Goal: Task Accomplishment & Management: Manage account settings

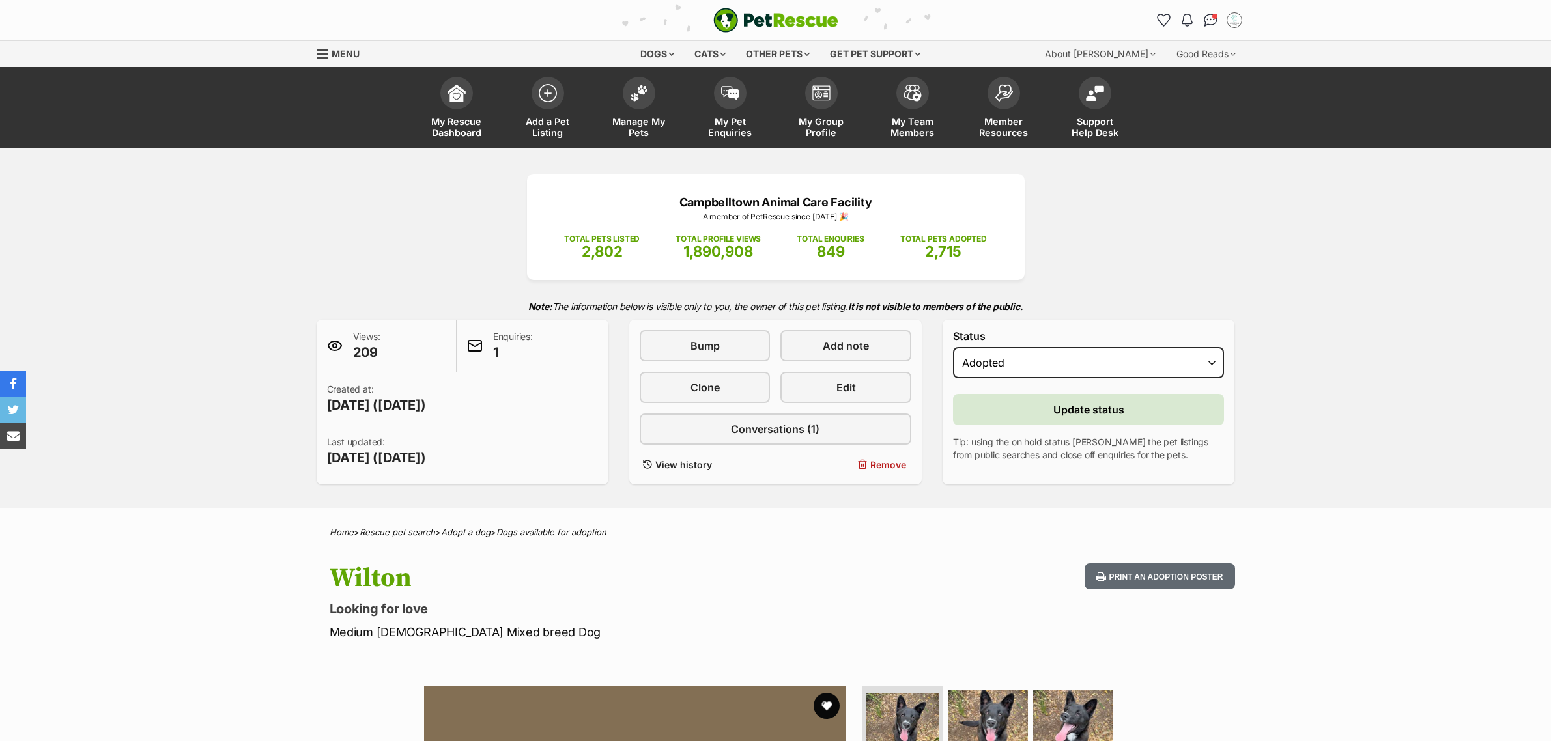
select select "rehomed"
click at [1008, 415] on button "Update status" at bounding box center [1089, 409] width 272 height 31
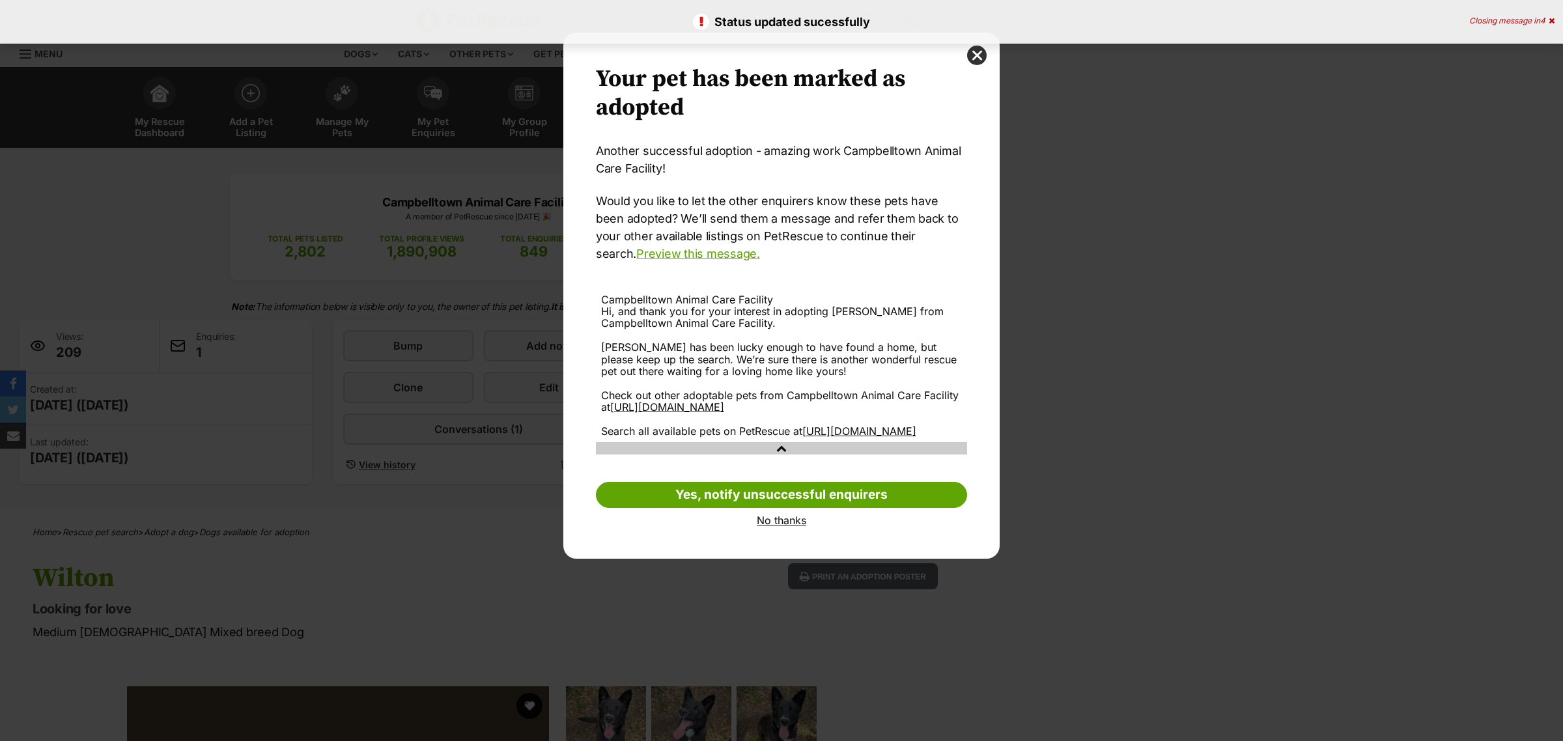
click at [759, 526] on link "No thanks" at bounding box center [781, 520] width 371 height 12
